Goal: Task Accomplishment & Management: Use online tool/utility

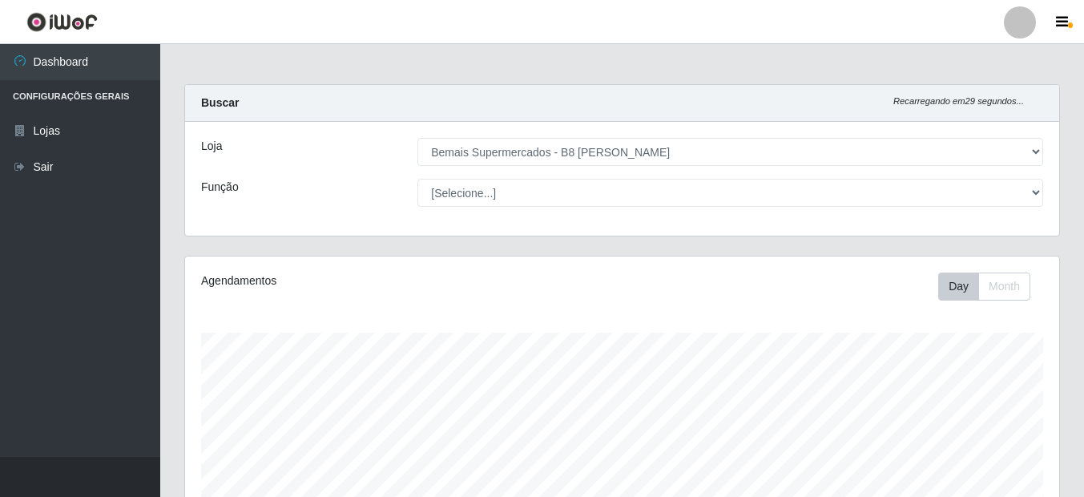
select select "413"
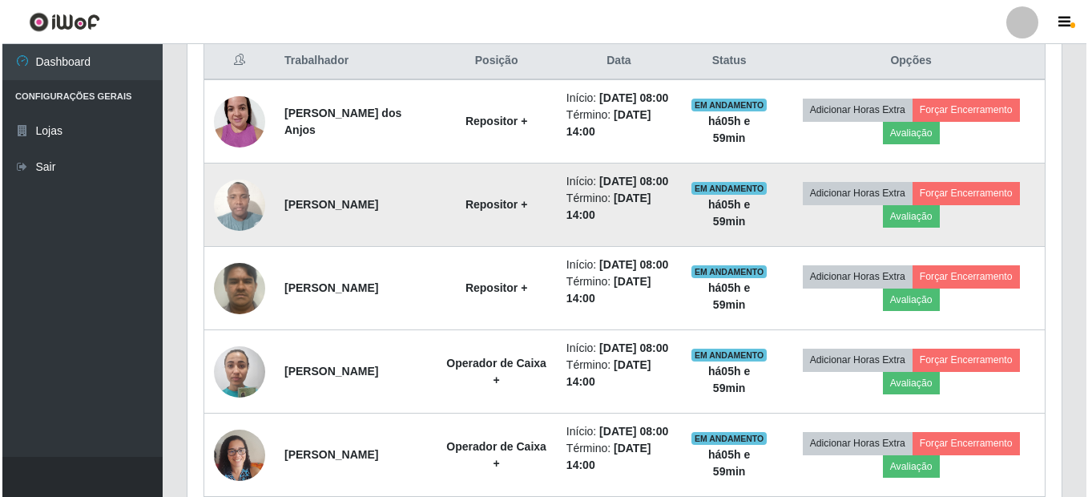
scroll to position [625, 0]
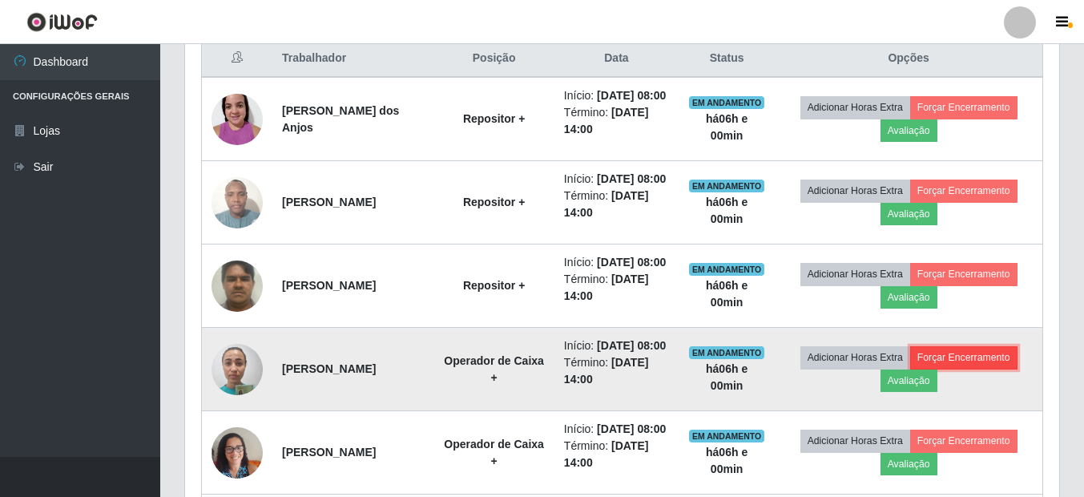
click at [970, 369] on button "Forçar Encerramento" at bounding box center [963, 357] width 107 height 22
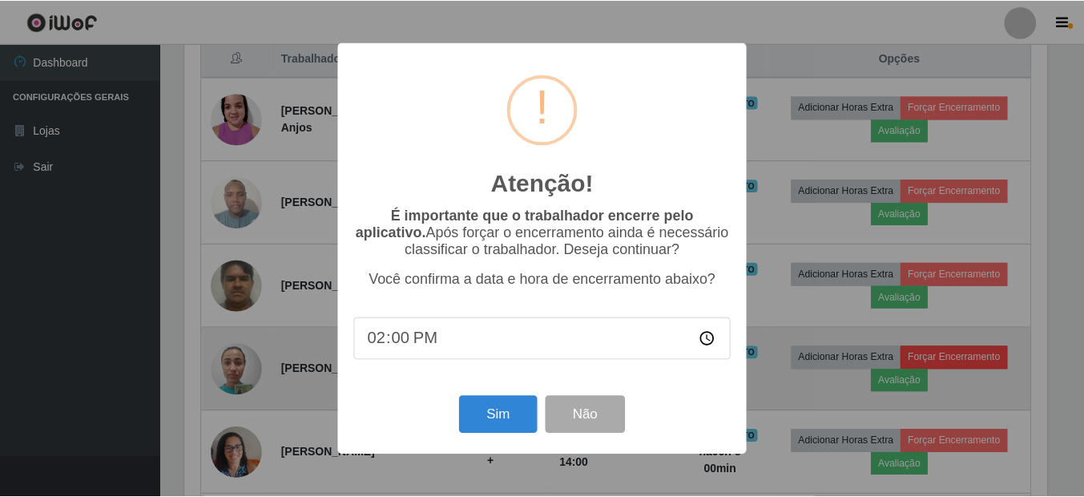
scroll to position [333, 866]
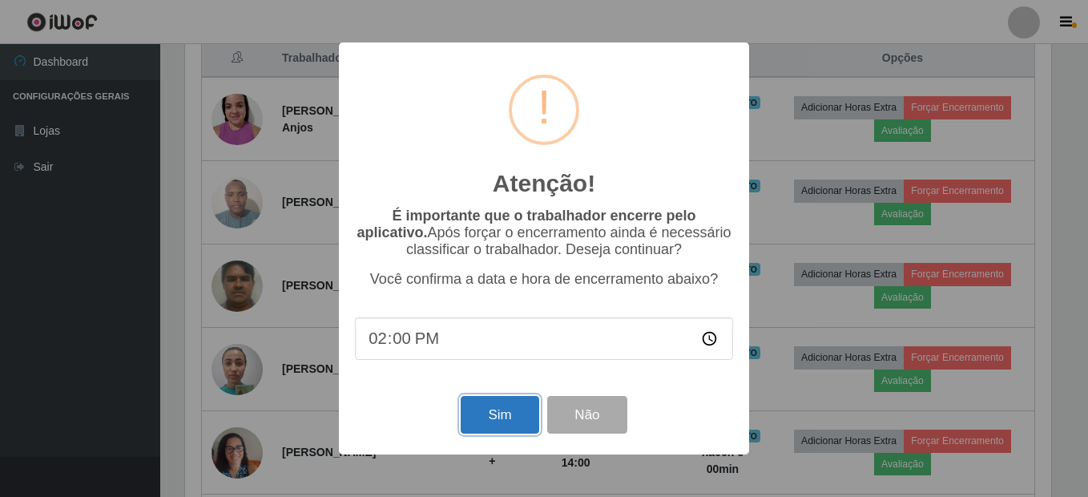
click at [515, 430] on button "Sim" at bounding box center [500, 415] width 78 height 38
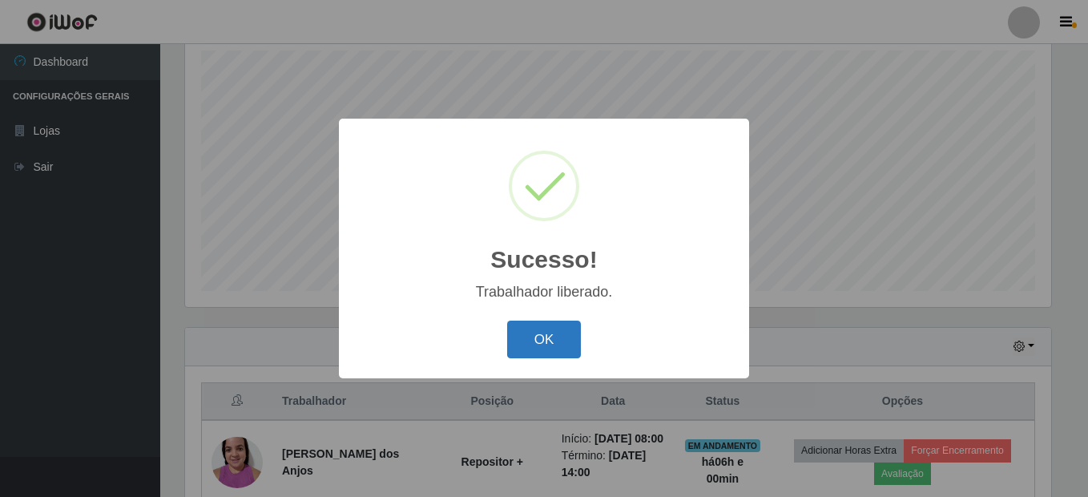
click at [571, 354] on button "OK" at bounding box center [544, 340] width 75 height 38
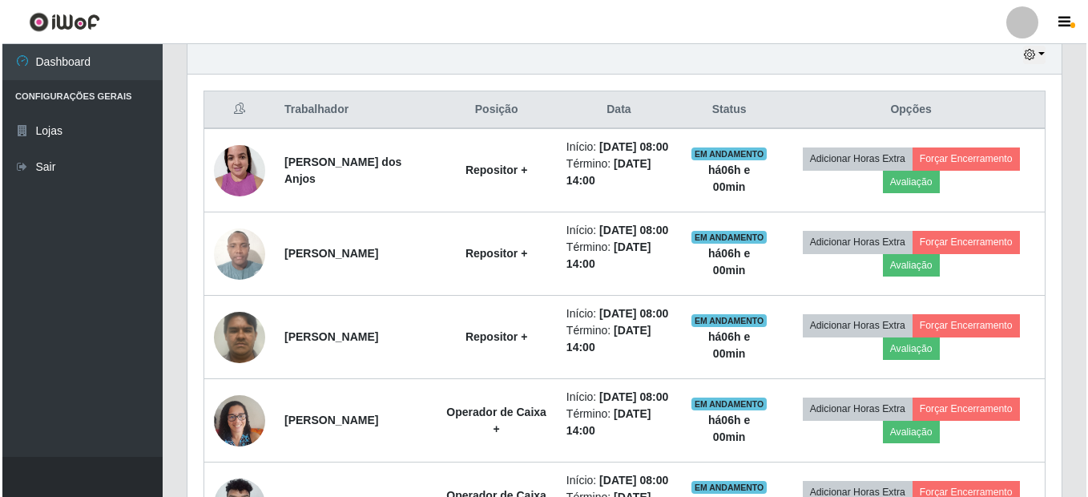
scroll to position [603, 0]
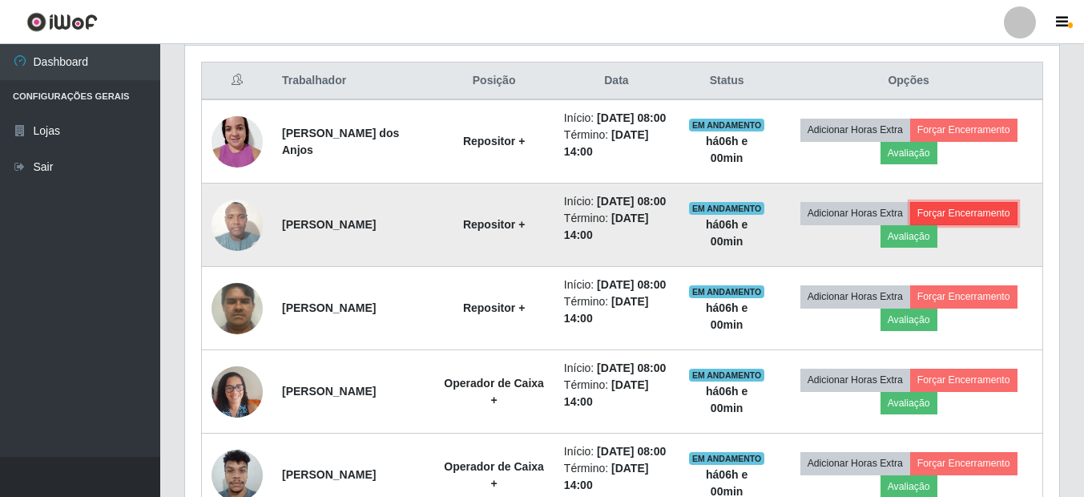
click at [963, 224] on button "Forçar Encerramento" at bounding box center [963, 213] width 107 height 22
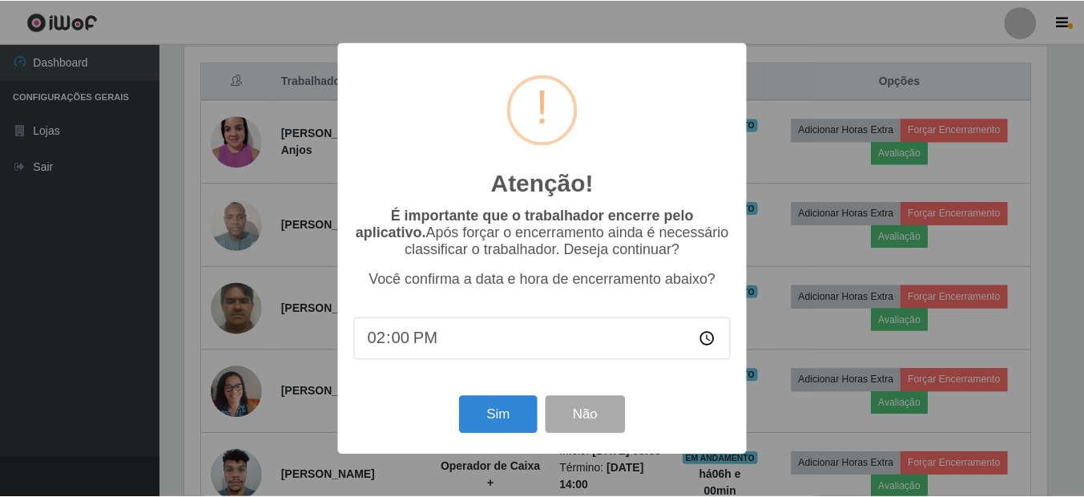
scroll to position [333, 866]
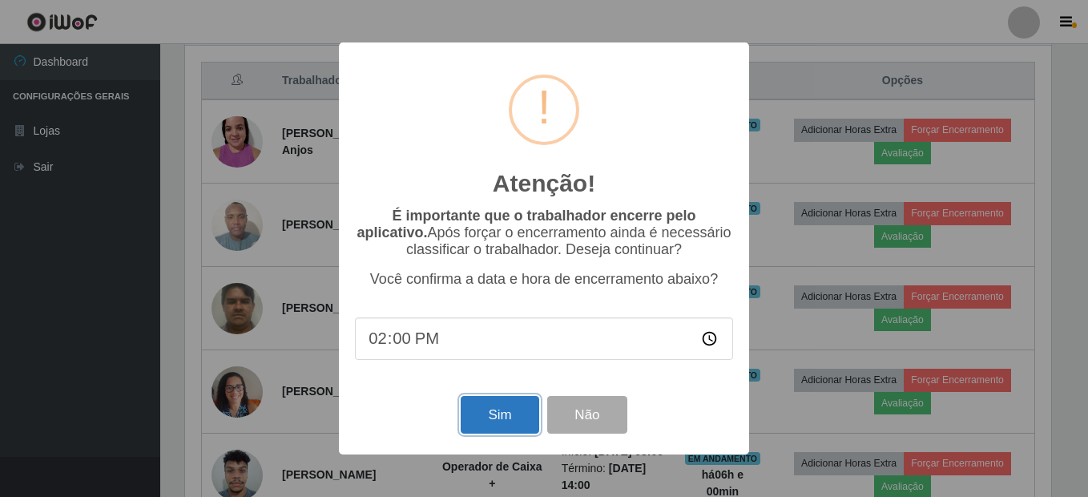
click at [498, 417] on button "Sim" at bounding box center [500, 415] width 78 height 38
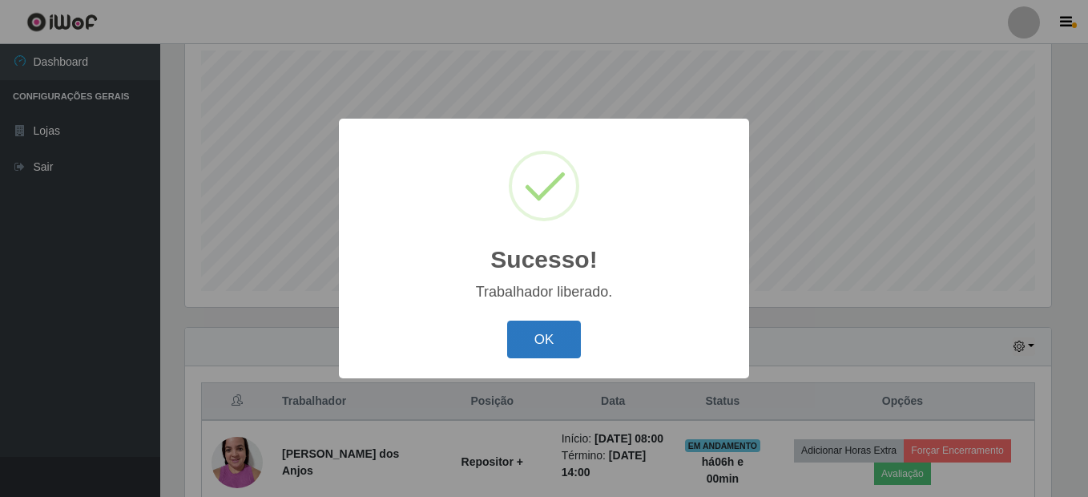
click at [543, 345] on button "OK" at bounding box center [544, 340] width 75 height 38
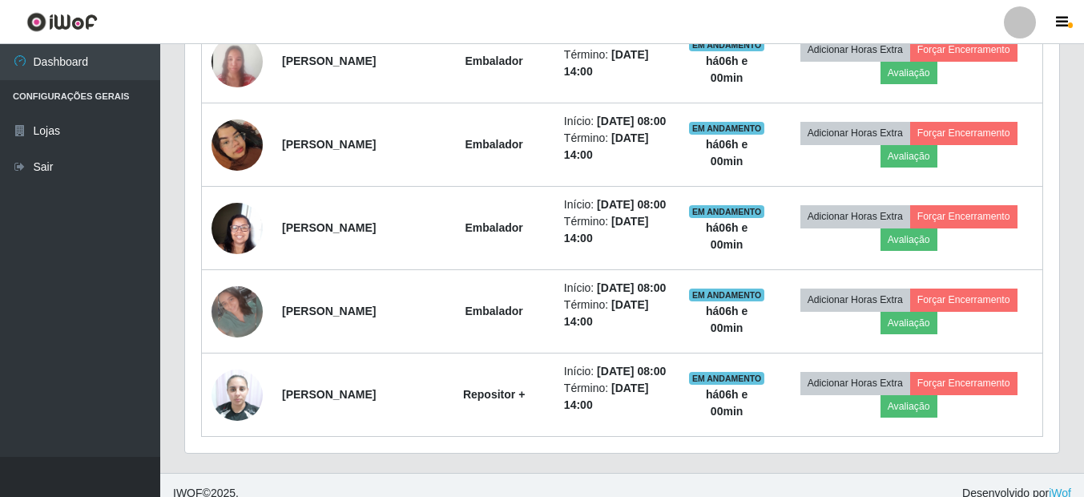
scroll to position [1083, 0]
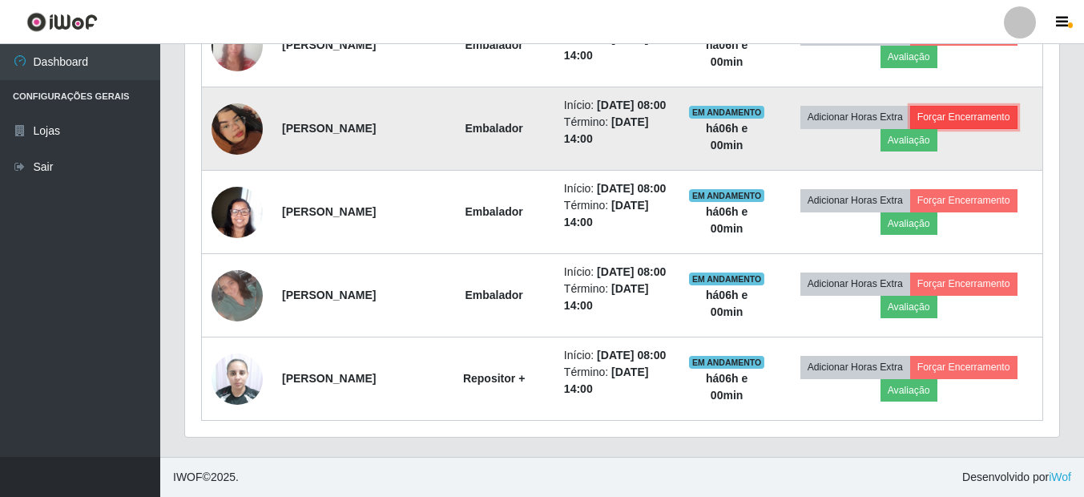
click at [975, 128] on button "Forçar Encerramento" at bounding box center [963, 117] width 107 height 22
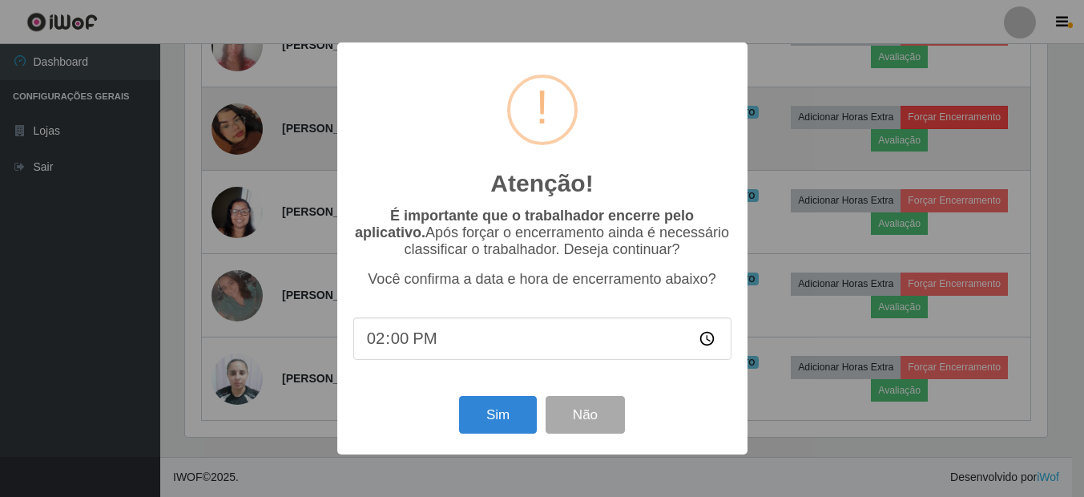
scroll to position [333, 866]
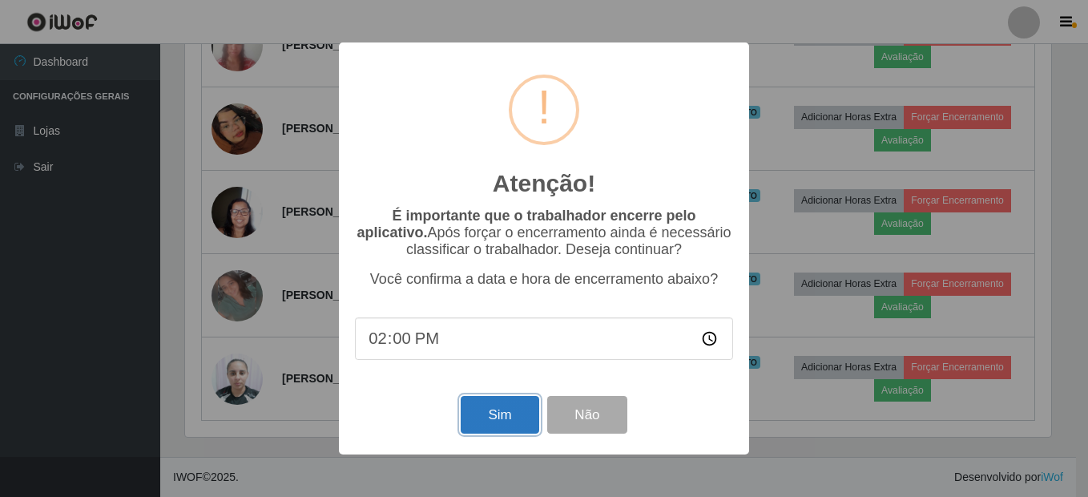
click at [506, 412] on button "Sim" at bounding box center [500, 415] width 78 height 38
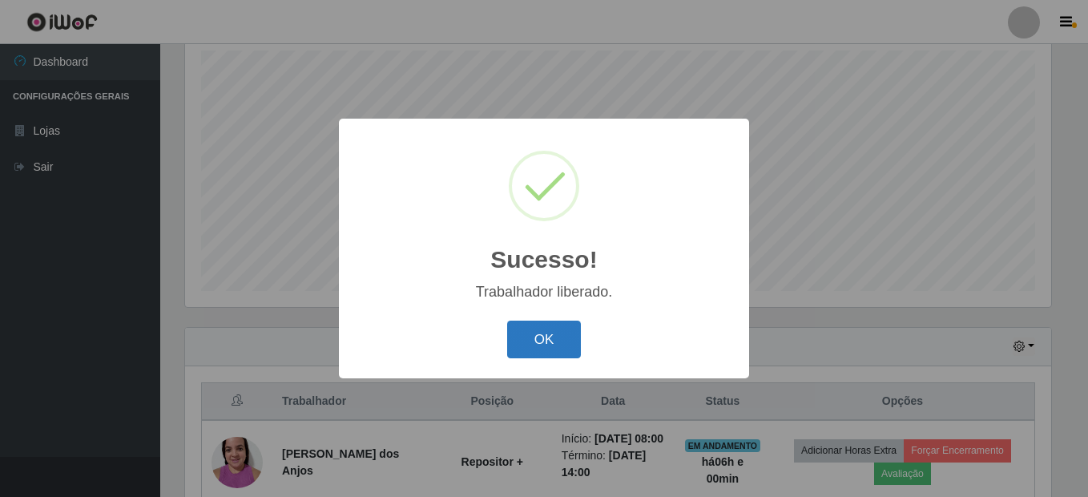
click at [545, 351] on button "OK" at bounding box center [544, 340] width 75 height 38
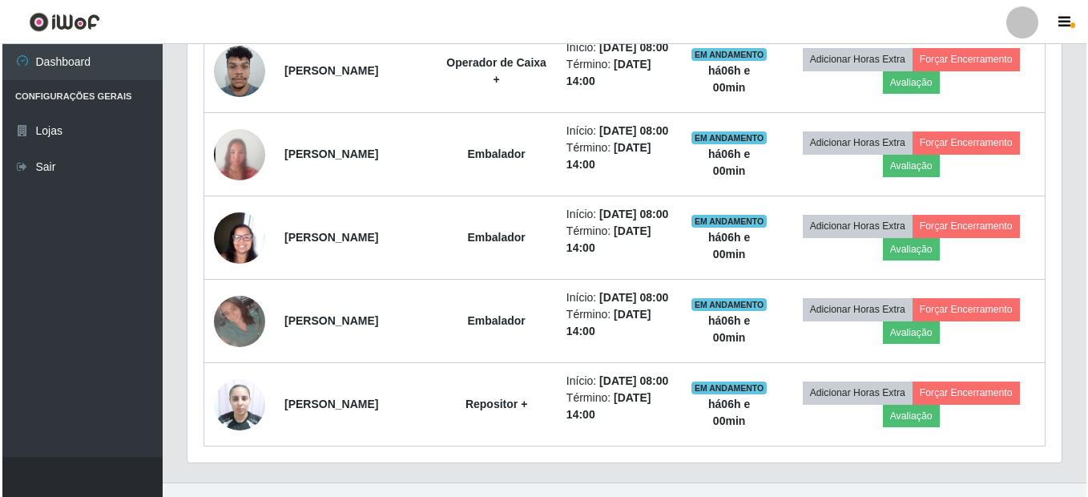
scroll to position [0, 0]
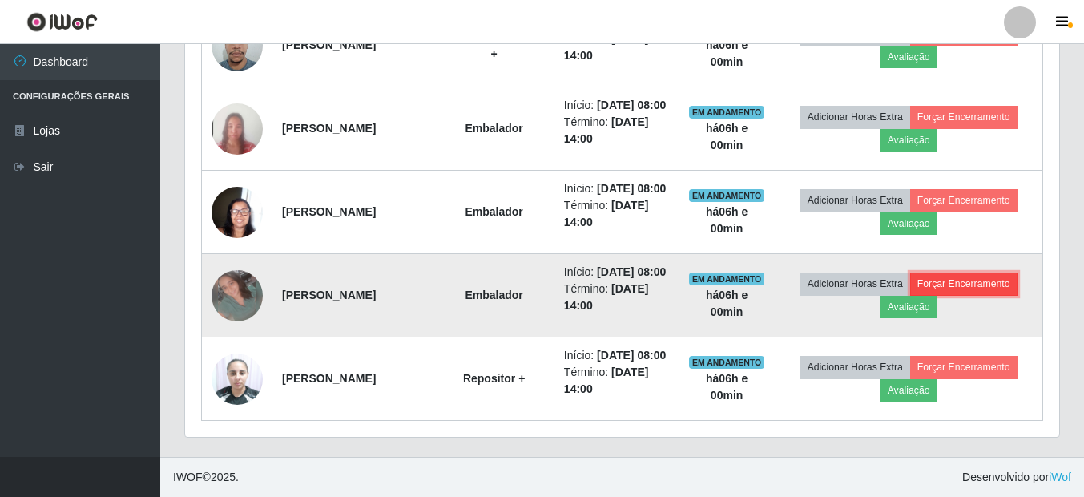
click at [999, 272] on button "Forçar Encerramento" at bounding box center [963, 283] width 107 height 22
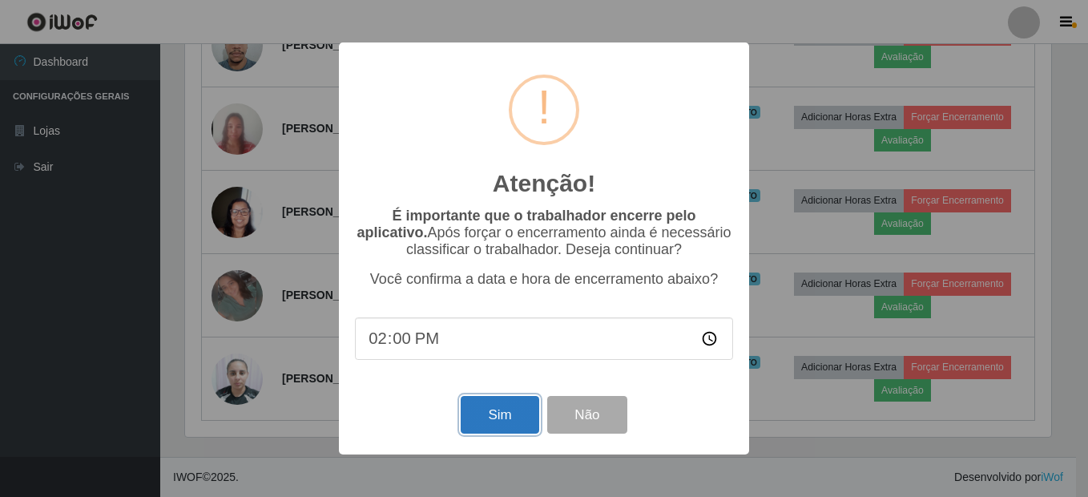
click at [515, 414] on button "Sim" at bounding box center [500, 415] width 78 height 38
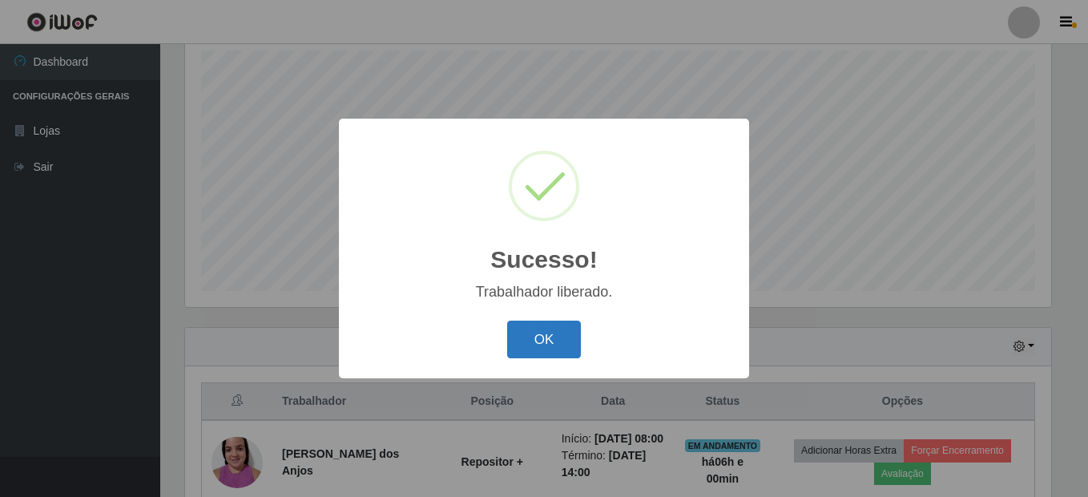
click at [544, 348] on button "OK" at bounding box center [544, 340] width 75 height 38
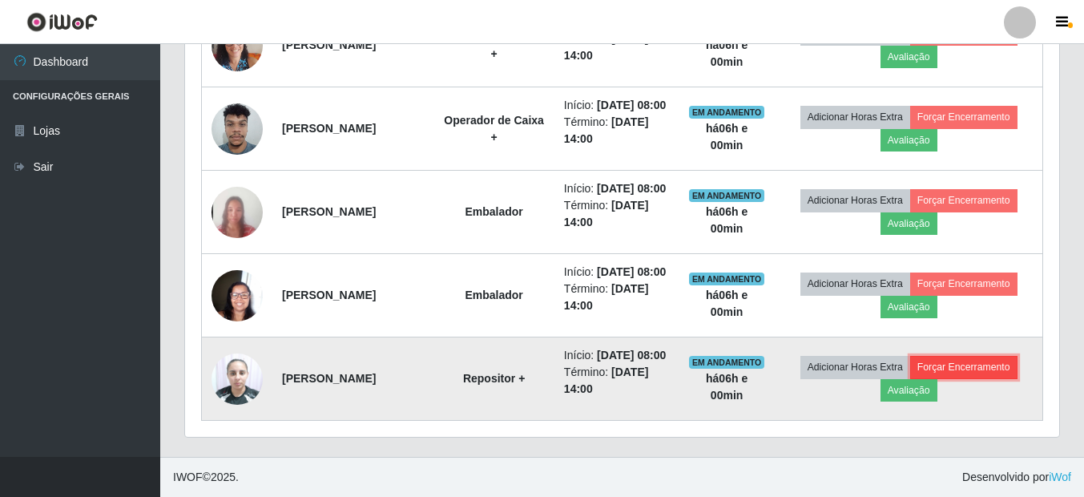
click at [964, 360] on button "Forçar Encerramento" at bounding box center [963, 367] width 107 height 22
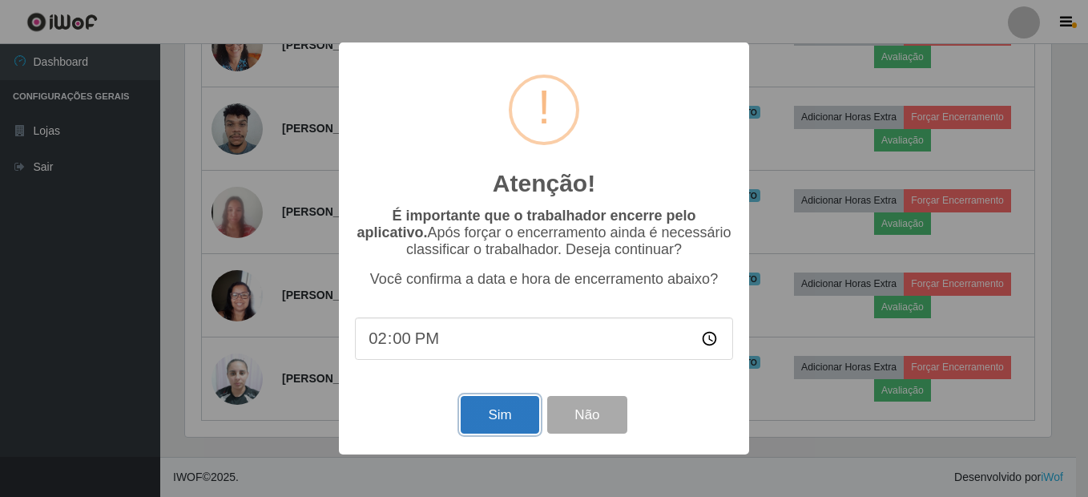
click at [516, 420] on button "Sim" at bounding box center [500, 415] width 78 height 38
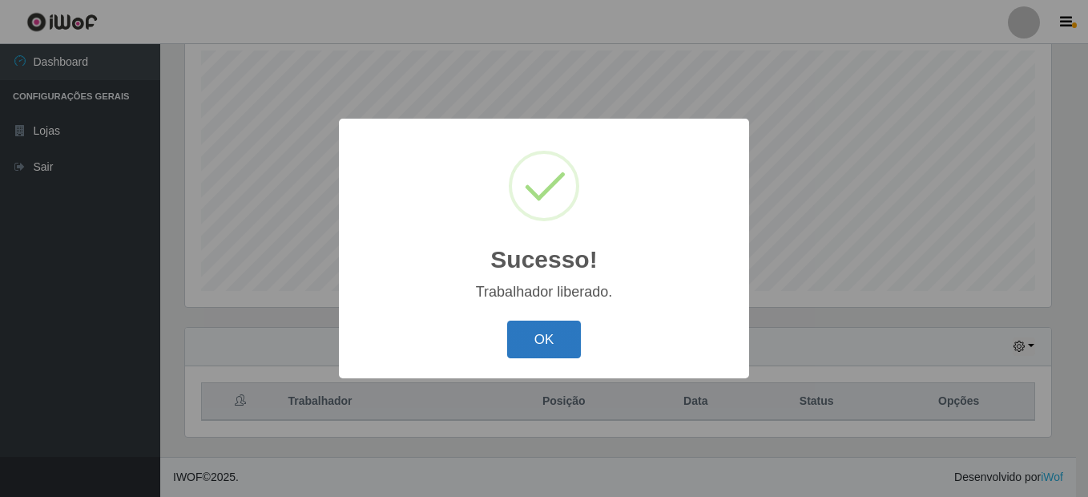
click at [529, 343] on button "OK" at bounding box center [544, 340] width 75 height 38
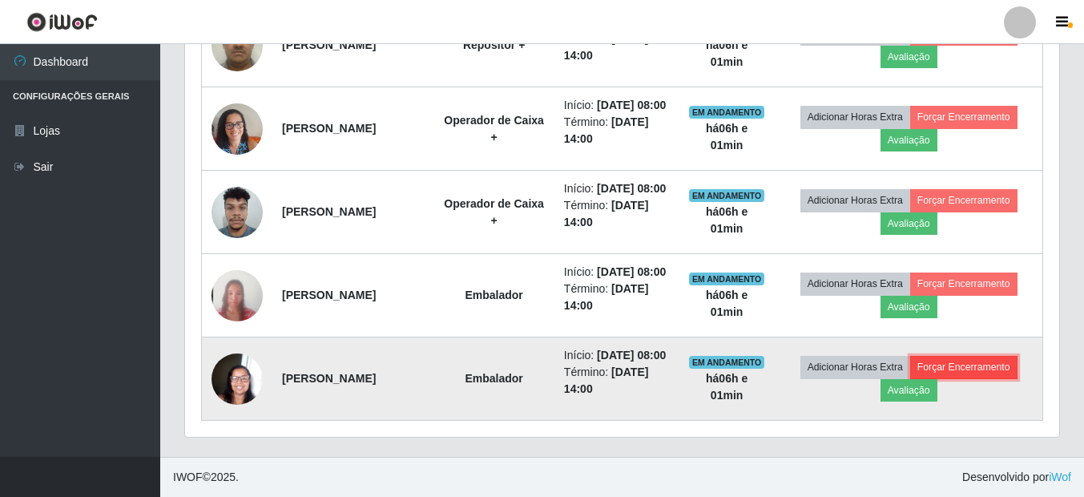
click at [996, 365] on button "Forçar Encerramento" at bounding box center [963, 367] width 107 height 22
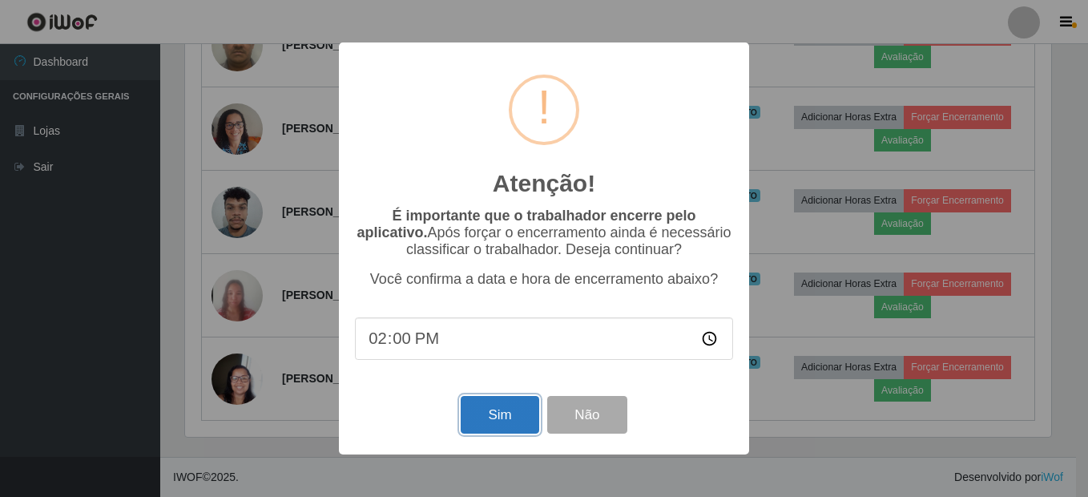
click at [505, 416] on button "Sim" at bounding box center [500, 415] width 78 height 38
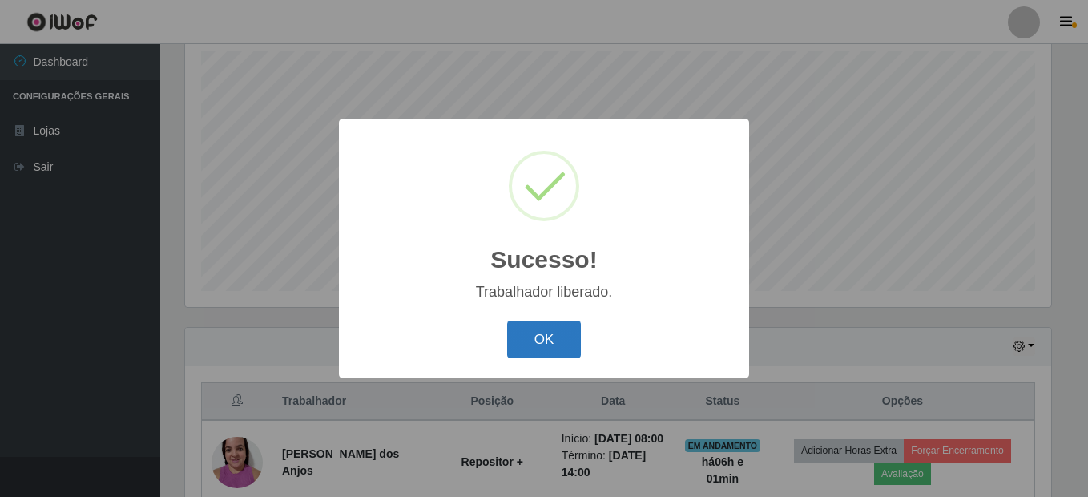
click at [540, 340] on button "OK" at bounding box center [544, 340] width 75 height 38
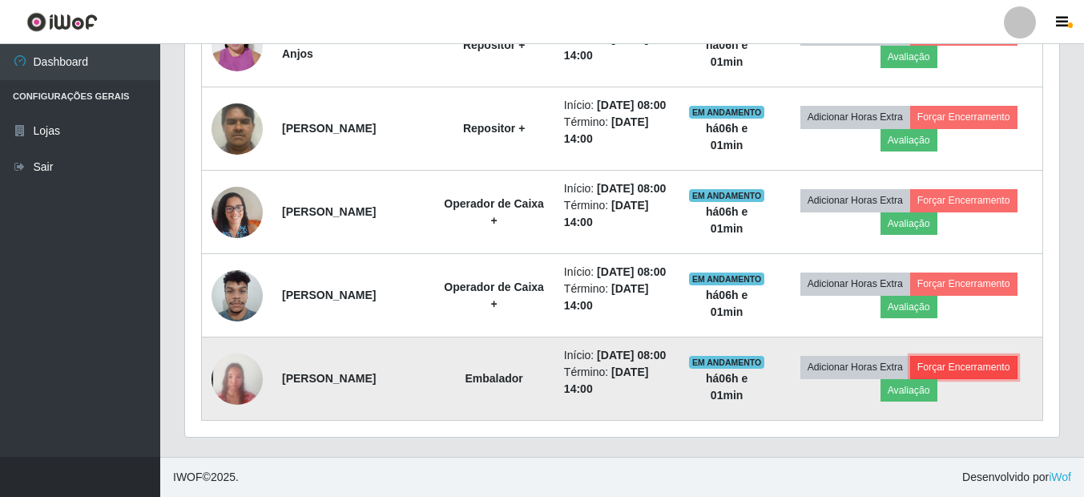
click at [973, 356] on button "Forçar Encerramento" at bounding box center [963, 367] width 107 height 22
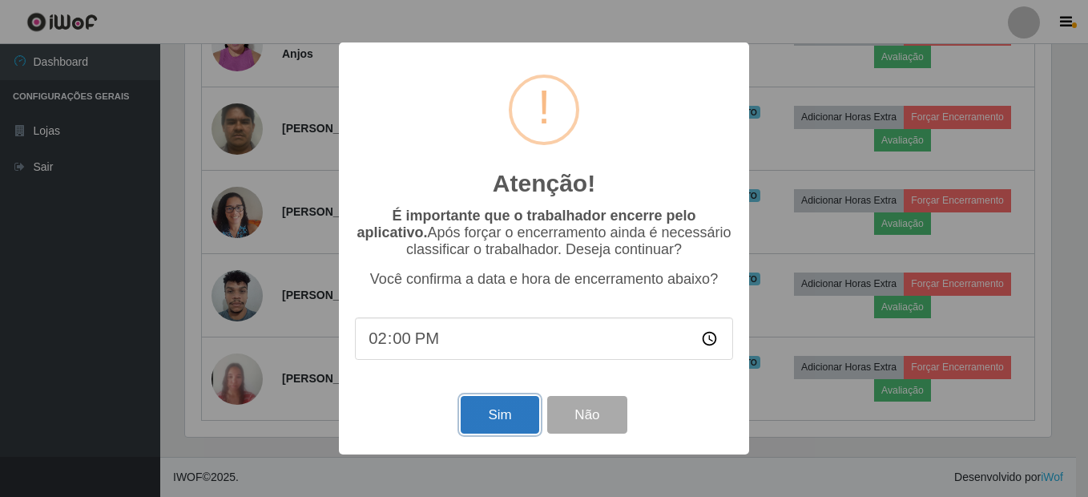
click at [508, 415] on button "Sim" at bounding box center [500, 415] width 78 height 38
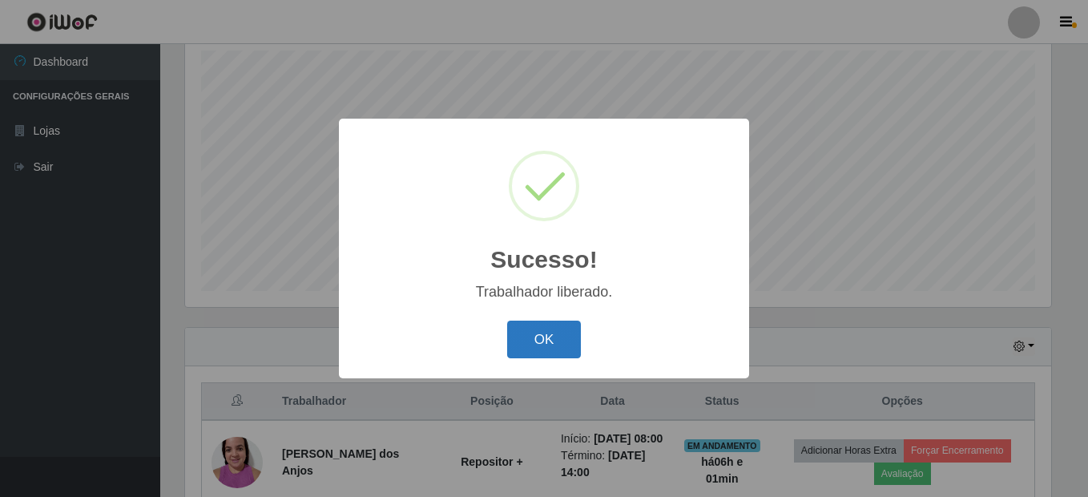
click at [547, 341] on button "OK" at bounding box center [544, 340] width 75 height 38
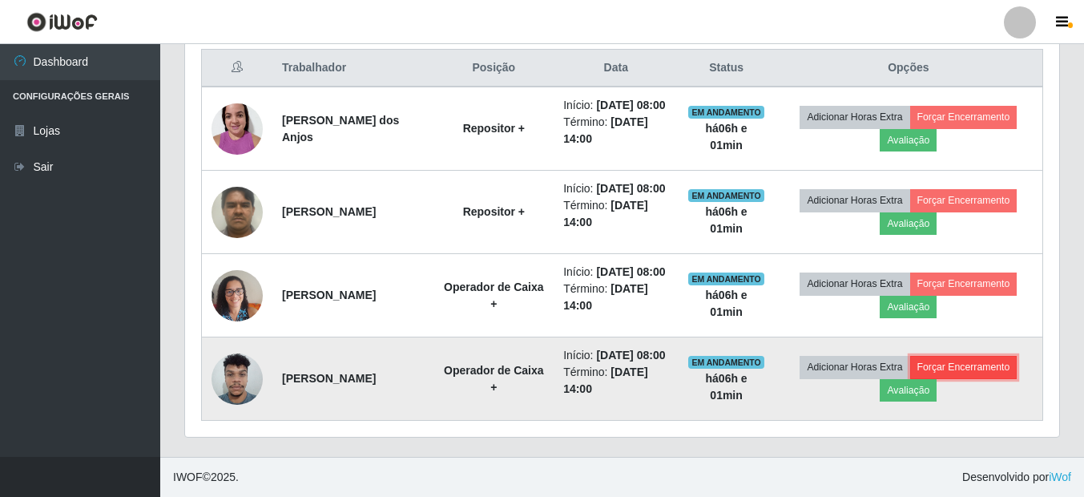
click at [992, 362] on button "Forçar Encerramento" at bounding box center [963, 367] width 107 height 22
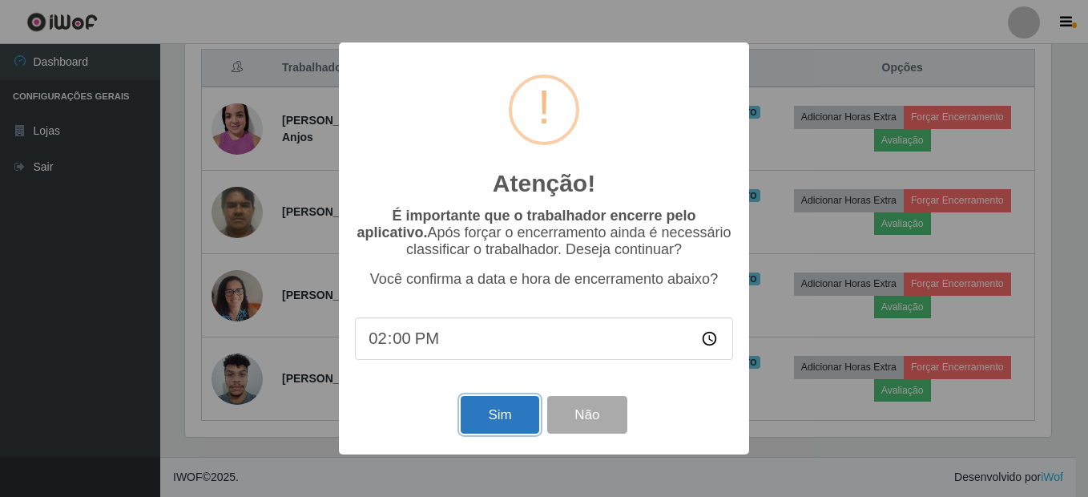
click at [501, 421] on button "Sim" at bounding box center [500, 415] width 78 height 38
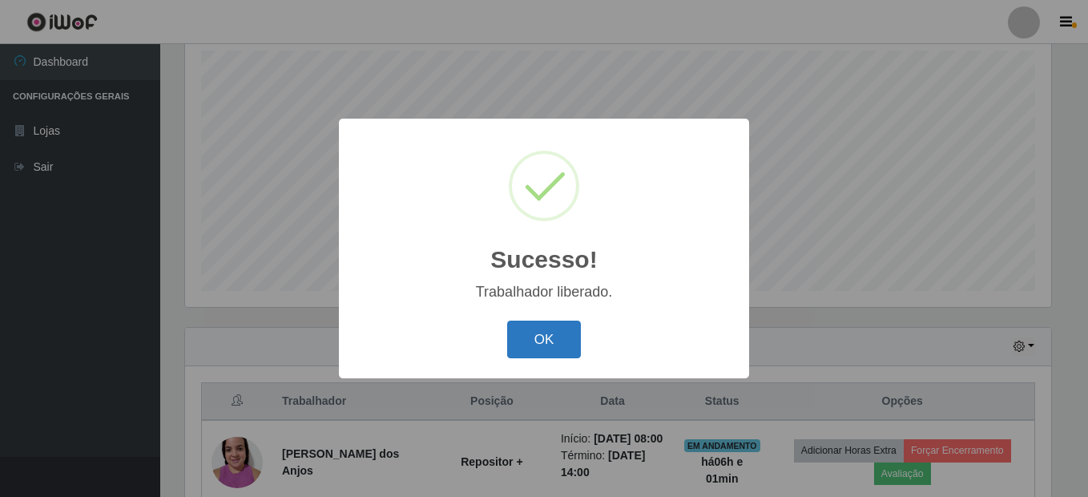
click at [541, 337] on button "OK" at bounding box center [544, 340] width 75 height 38
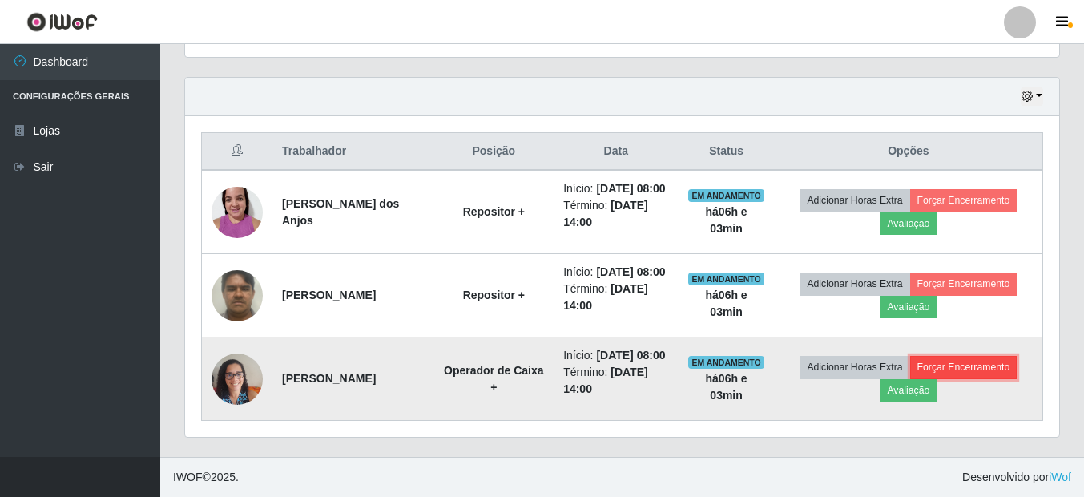
click at [942, 357] on button "Forçar Encerramento" at bounding box center [963, 367] width 107 height 22
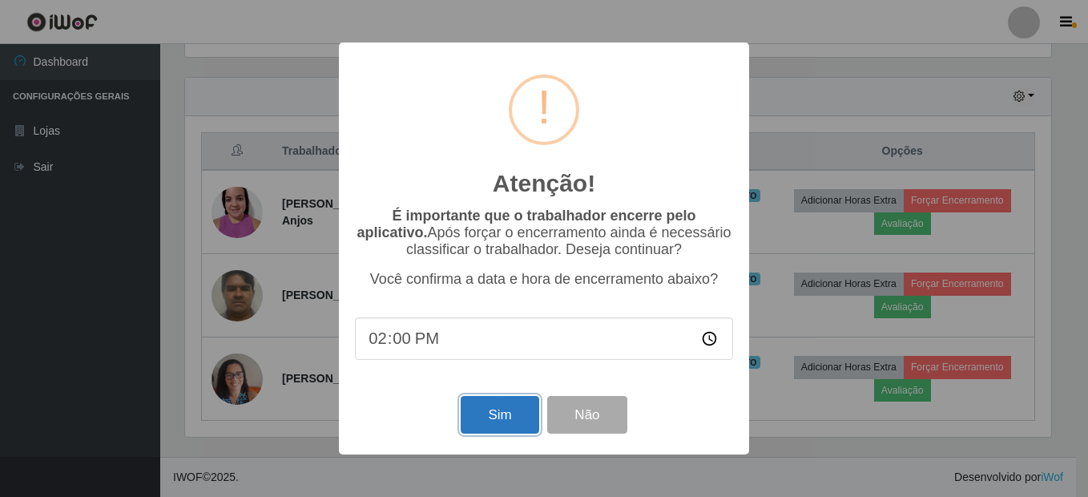
click at [501, 424] on button "Sim" at bounding box center [500, 415] width 78 height 38
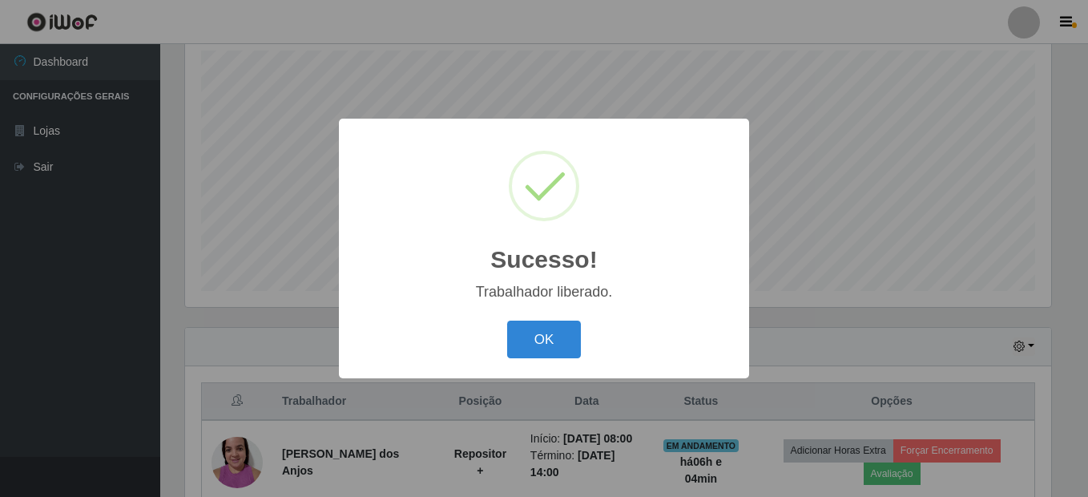
click at [507, 321] on button "OK" at bounding box center [544, 340] width 75 height 38
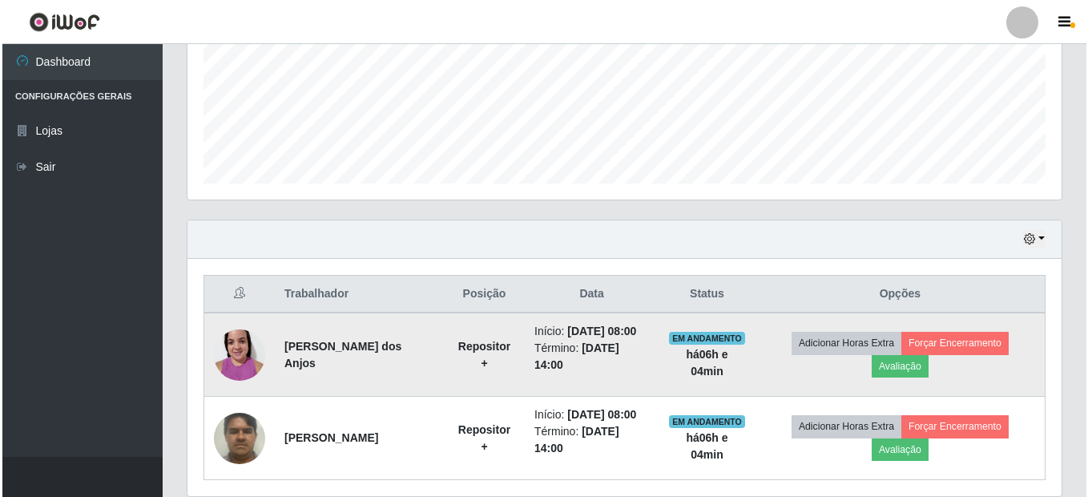
scroll to position [449, 0]
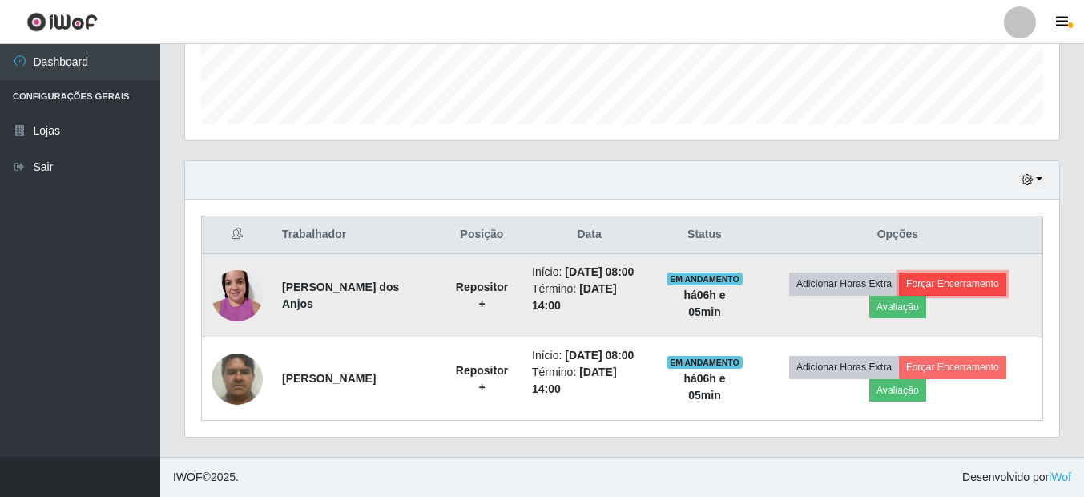
click at [1006, 282] on button "Forçar Encerramento" at bounding box center [952, 283] width 107 height 22
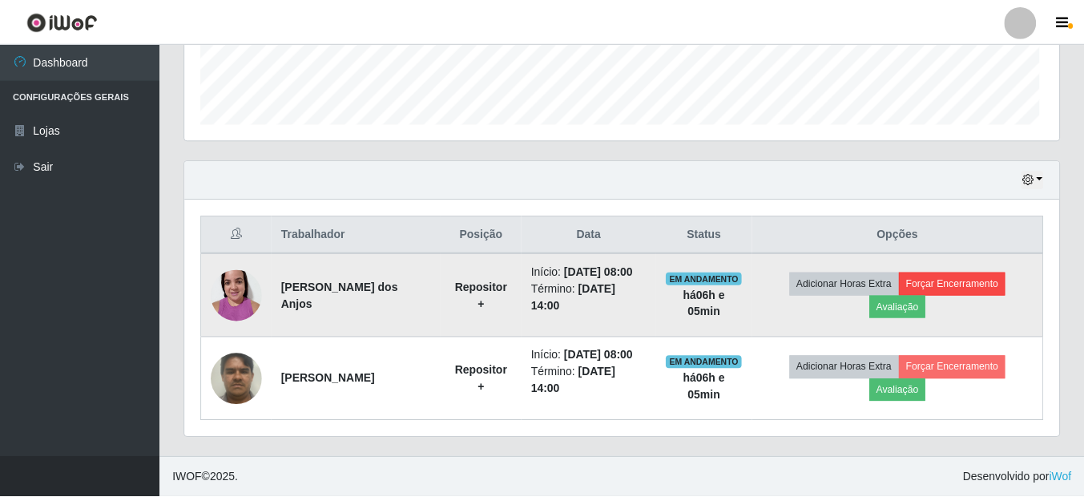
scroll to position [333, 866]
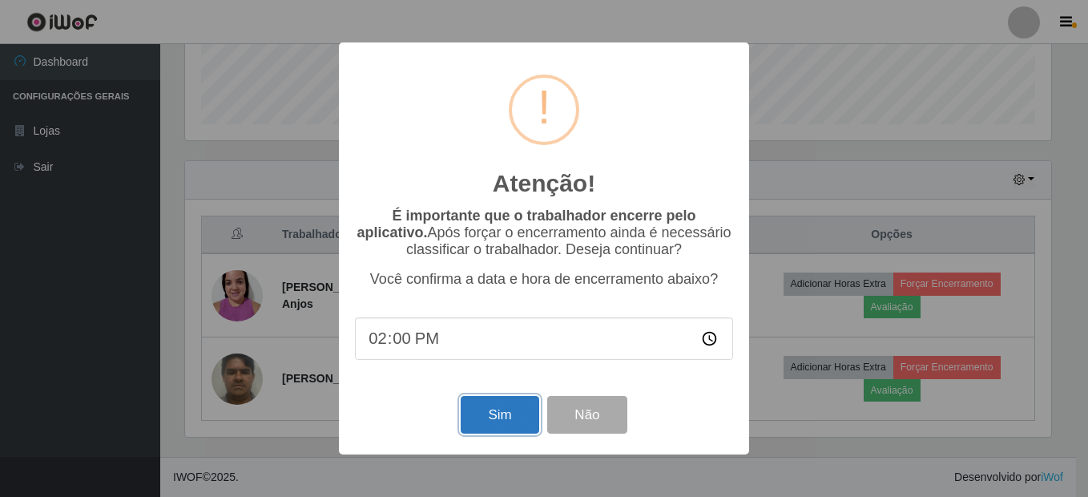
click at [525, 410] on button "Sim" at bounding box center [500, 415] width 78 height 38
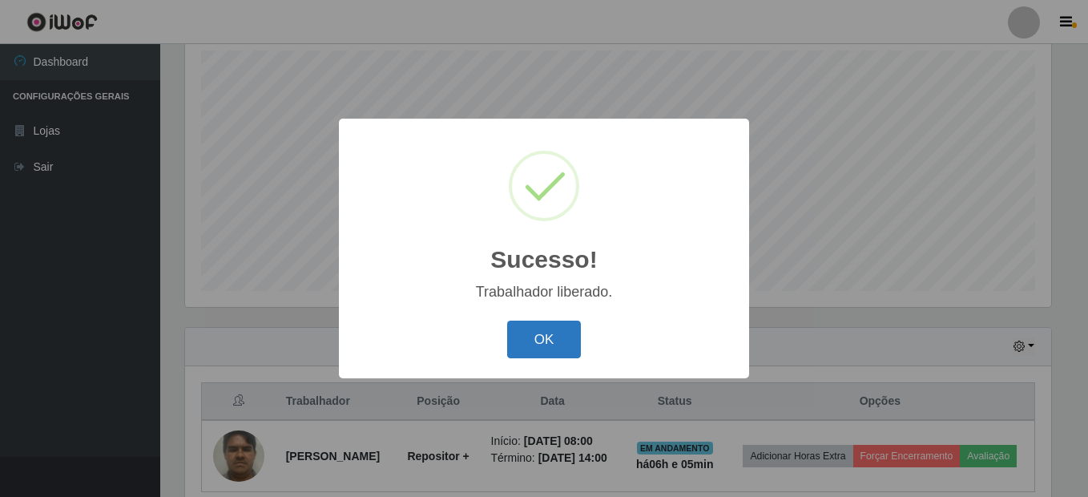
click at [535, 342] on button "OK" at bounding box center [544, 340] width 75 height 38
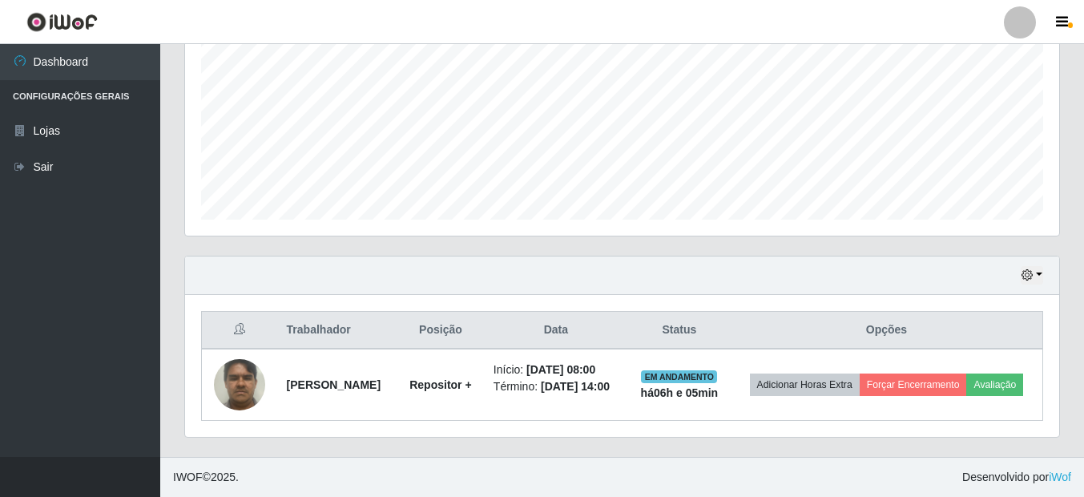
scroll to position [365, 0]
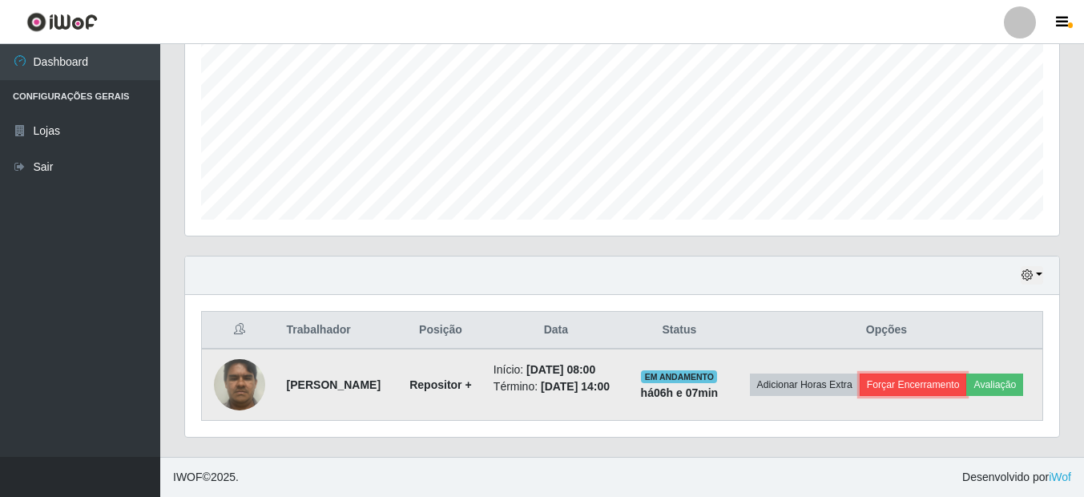
click at [952, 373] on button "Forçar Encerramento" at bounding box center [913, 384] width 107 height 22
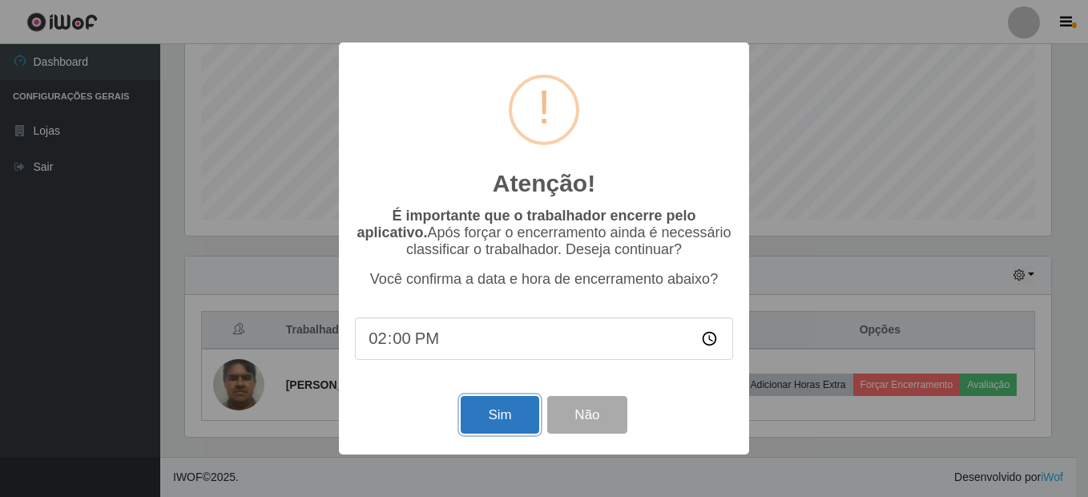
click at [501, 422] on button "Sim" at bounding box center [500, 415] width 78 height 38
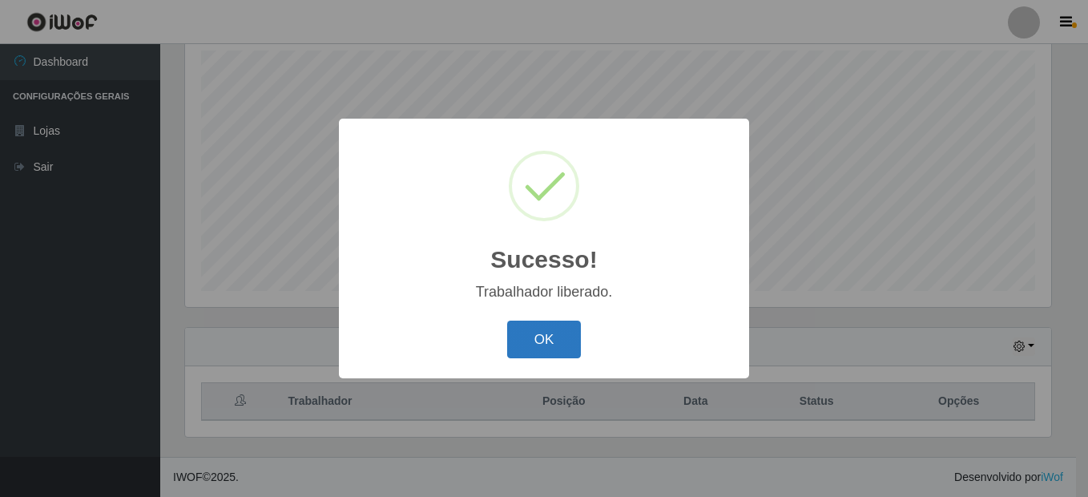
click at [543, 338] on button "OK" at bounding box center [544, 340] width 75 height 38
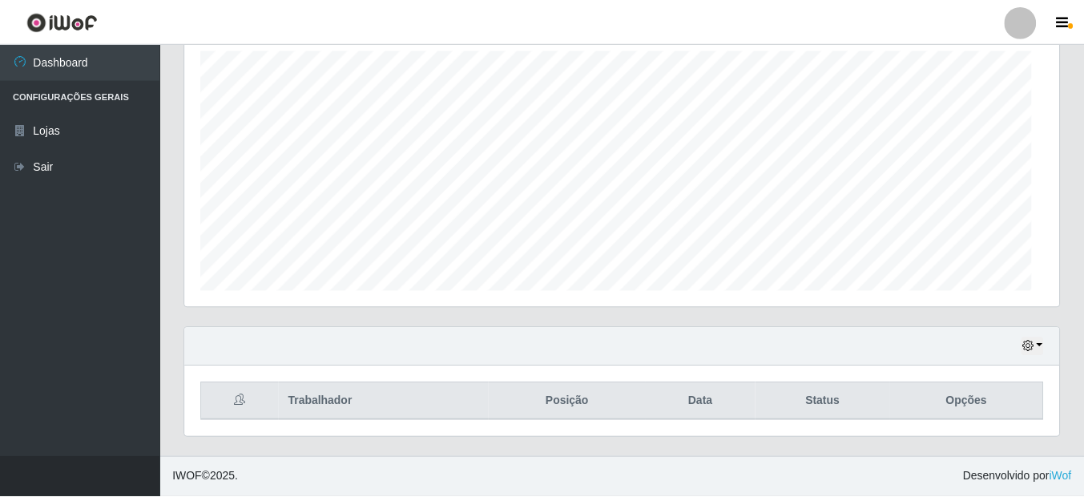
scroll to position [333, 874]
